Goal: Task Accomplishment & Management: Use online tool/utility

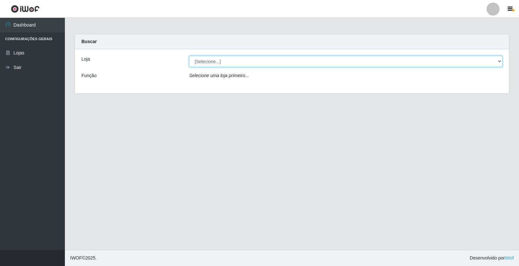
drag, startPoint x: 205, startPoint y: 61, endPoint x: 206, endPoint y: 66, distance: 5.3
click at [205, 61] on select "[Selecione...] Casatudo BR" at bounding box center [345, 61] width 313 height 11
select select "197"
click at [189, 56] on select "[Selecione...] Casatudo BR" at bounding box center [345, 61] width 313 height 11
click at [499, 59] on select "[Selecione...] Casatudo BR" at bounding box center [345, 61] width 313 height 11
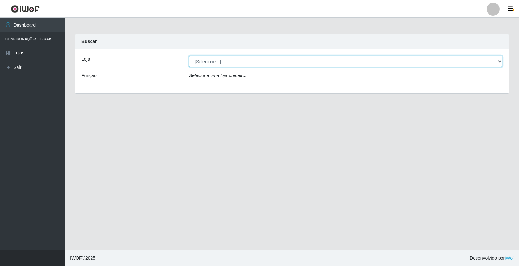
select select "197"
click at [189, 56] on select "[Selecione...] Casatudo BR" at bounding box center [345, 61] width 313 height 11
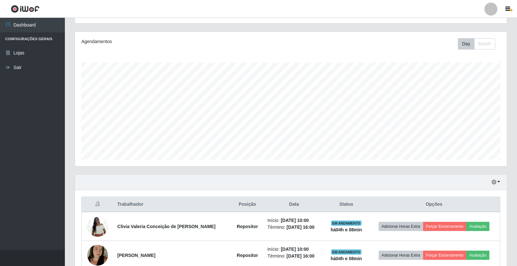
scroll to position [144, 0]
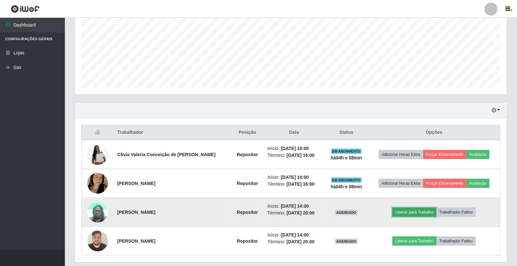
click at [420, 214] on button "Liberar para Trabalho" at bounding box center [414, 212] width 44 height 9
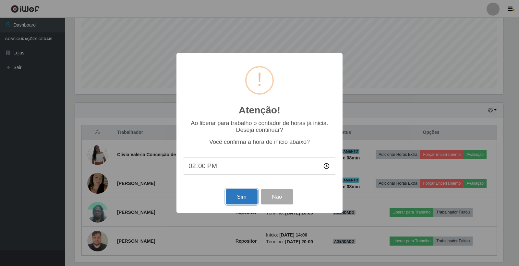
click at [239, 196] on button "Sim" at bounding box center [241, 196] width 31 height 15
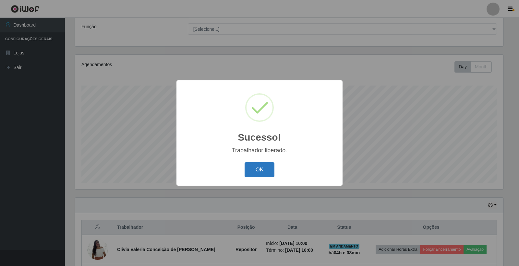
click at [261, 170] on button "OK" at bounding box center [260, 169] width 30 height 15
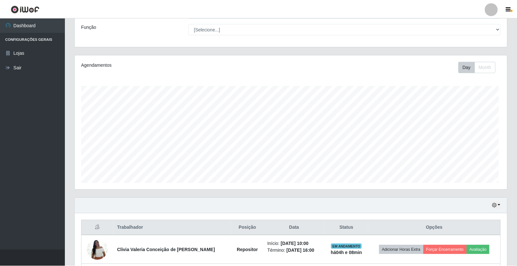
scroll to position [134, 432]
